Goal: Task Accomplishment & Management: Use online tool/utility

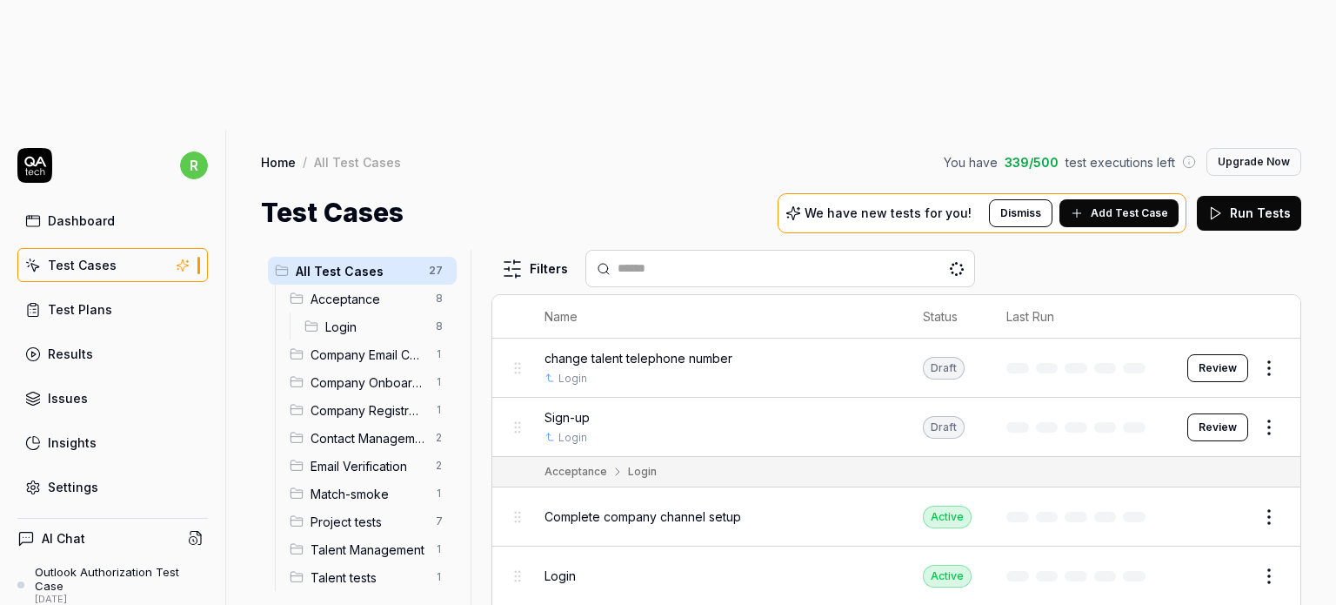
click at [348, 340] on div "Company Email Configuration 1" at bounding box center [370, 354] width 174 height 28
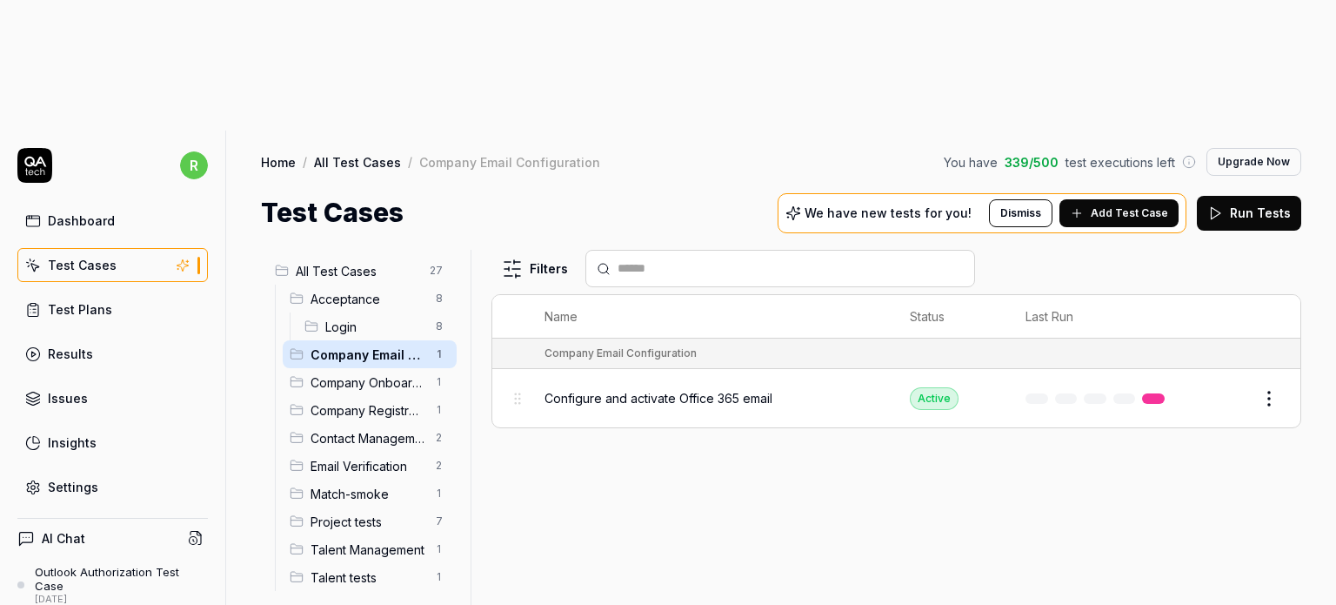
click at [1274, 274] on body "r Dashboard Test Cases Test Plans Results Issues Insights Settings AI Chat Outl…" at bounding box center [668, 367] width 1336 height 735
click at [973, 291] on html "r Dashboard Test Cases Test Plans Results Issues Insights Settings AI Chat Outl…" at bounding box center [668, 367] width 1336 height 735
click at [1231, 384] on button "Edit" at bounding box center [1227, 398] width 42 height 28
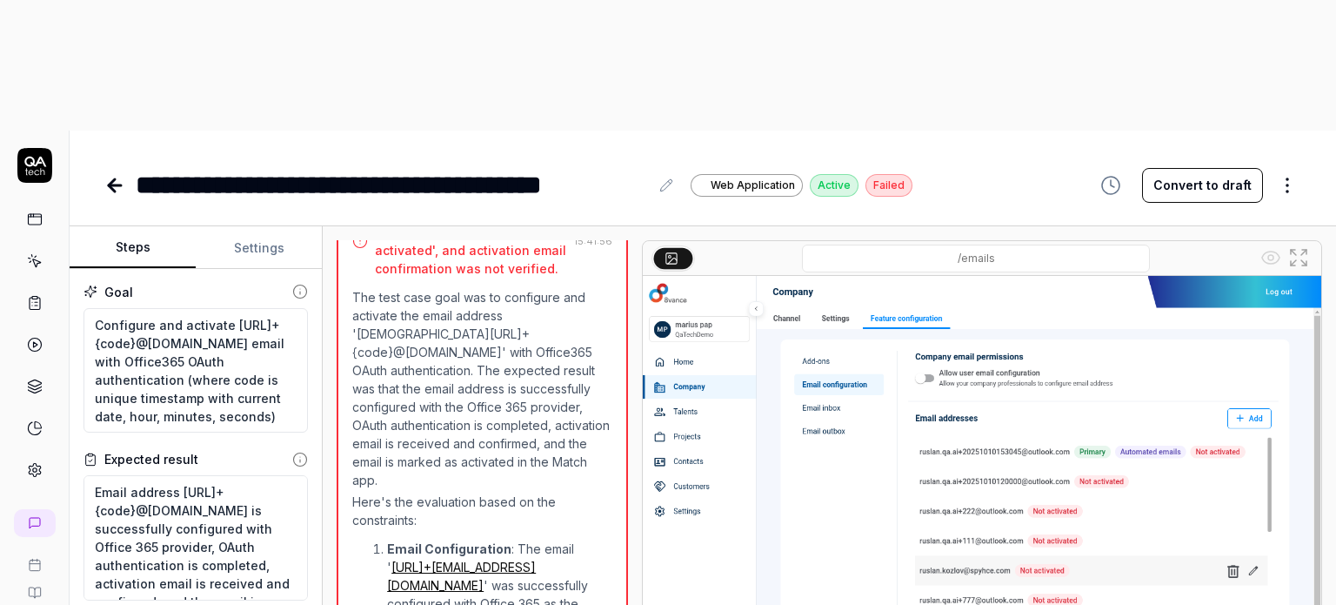
scroll to position [949, 0]
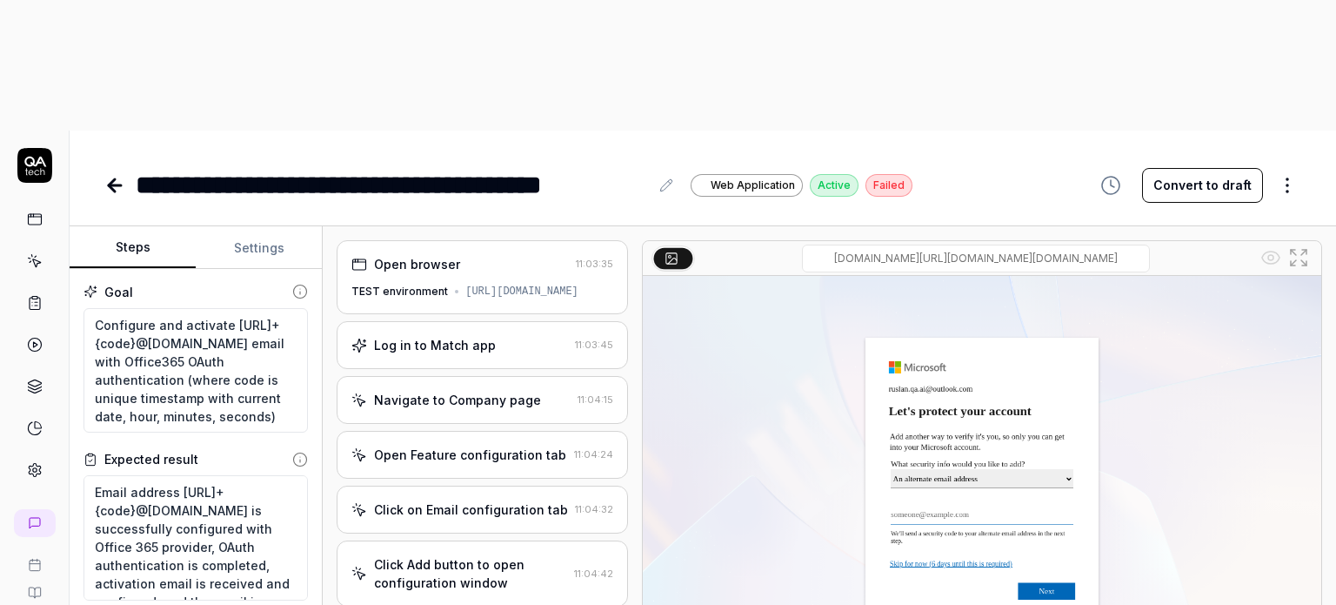
click at [113, 175] on icon at bounding box center [114, 185] width 21 height 21
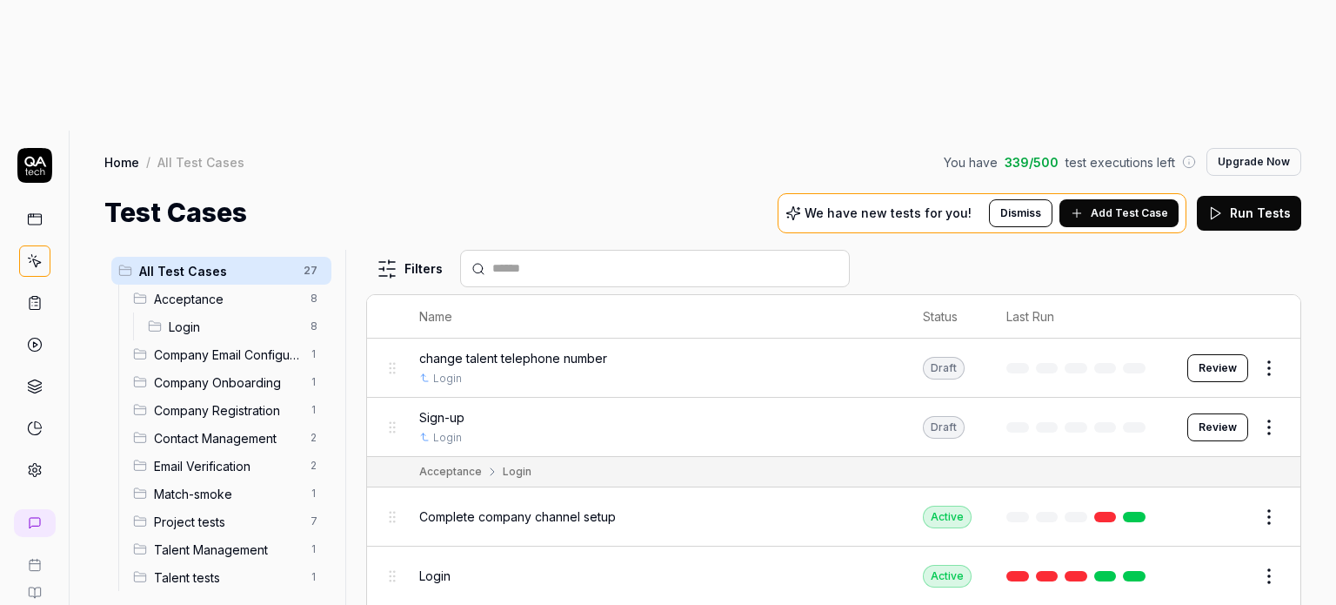
click at [170, 317] on span "Login" at bounding box center [234, 326] width 131 height 18
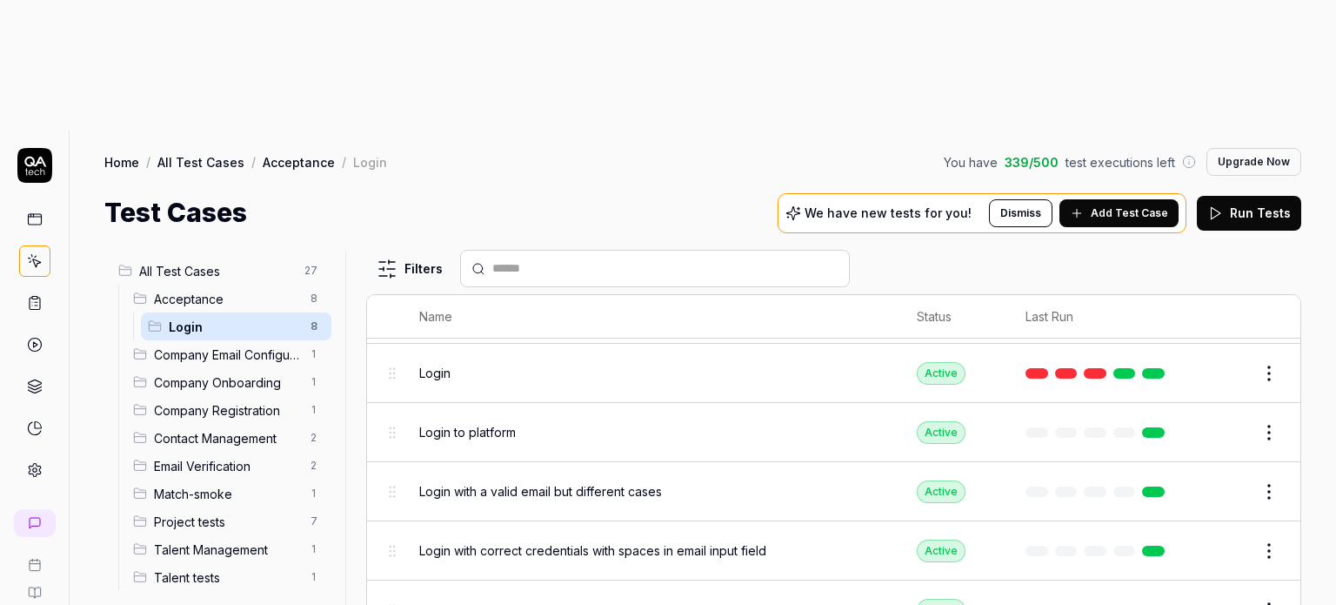
scroll to position [118, 0]
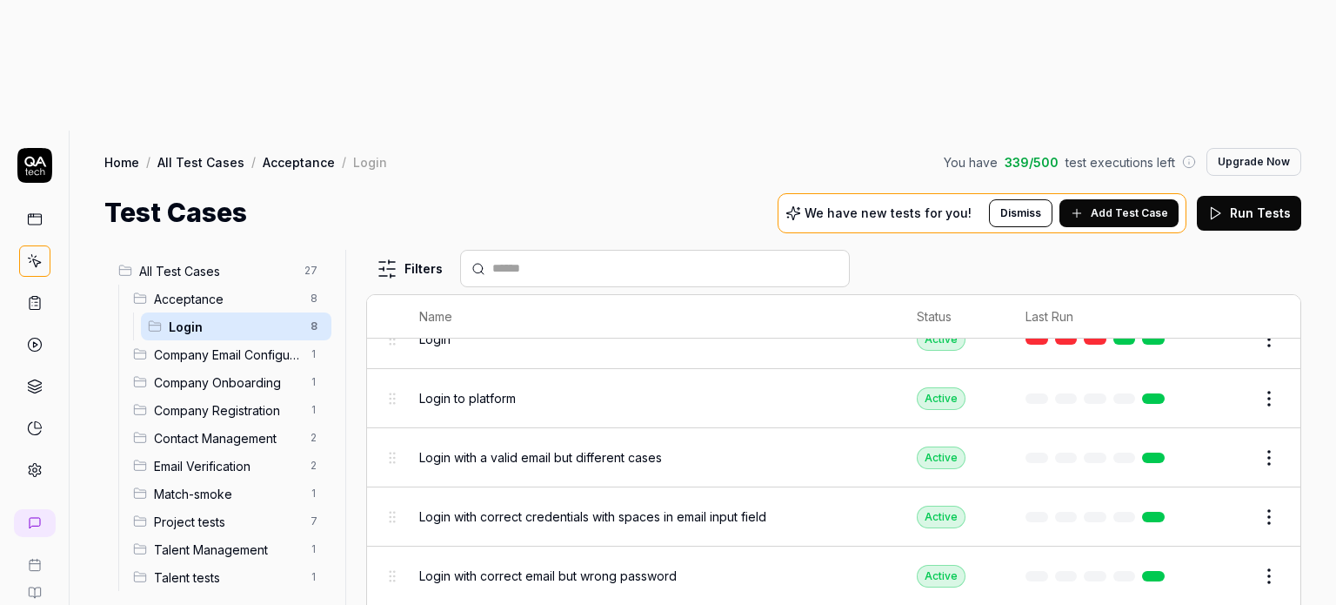
click at [31, 204] on link at bounding box center [34, 219] width 31 height 31
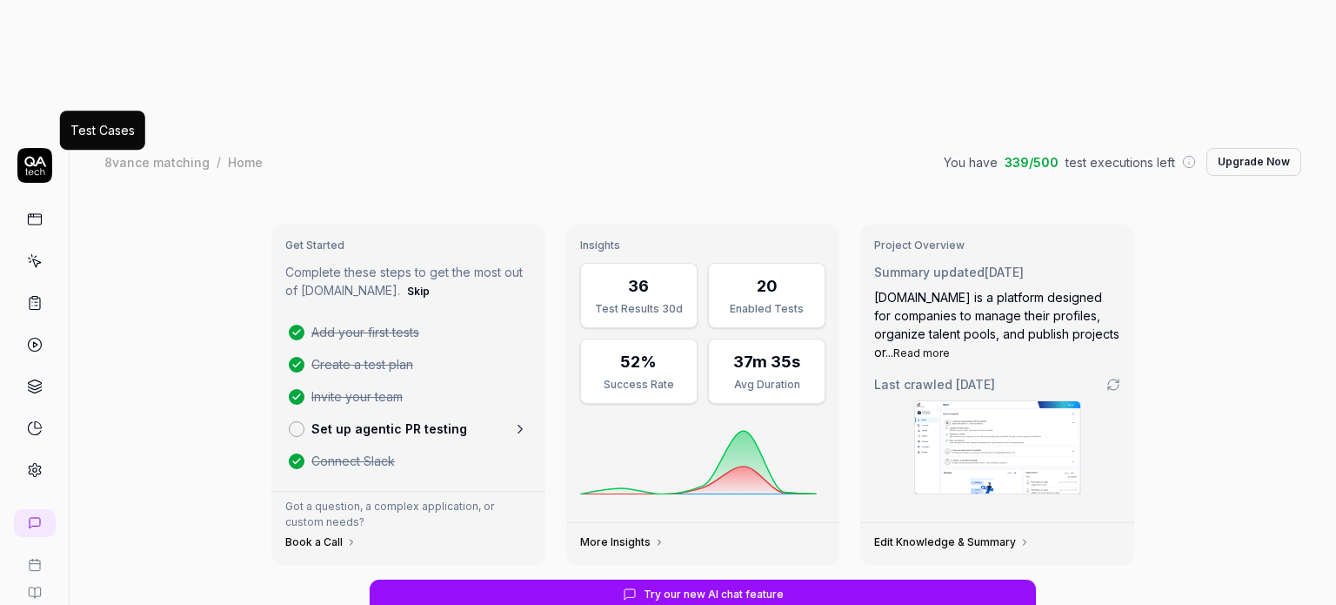
type textarea "*"
click at [30, 253] on icon at bounding box center [35, 261] width 16 height 16
